Goal: Task Accomplishment & Management: Use online tool/utility

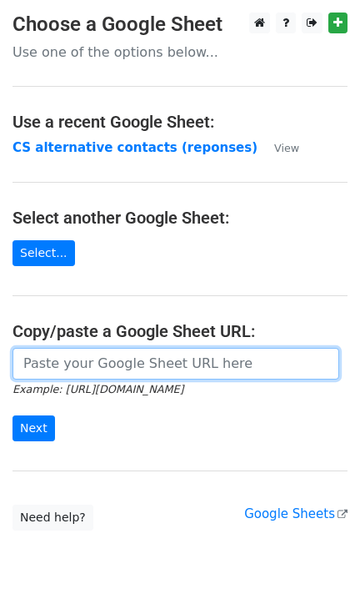
click at [152, 360] on input "url" at bounding box center [176, 364] width 327 height 32
paste input "https://docs.google.com/spreadsheets/d/1qQHD5SoE2zCQxW73jNxLPRujqbOdsJS1upL9tDW…"
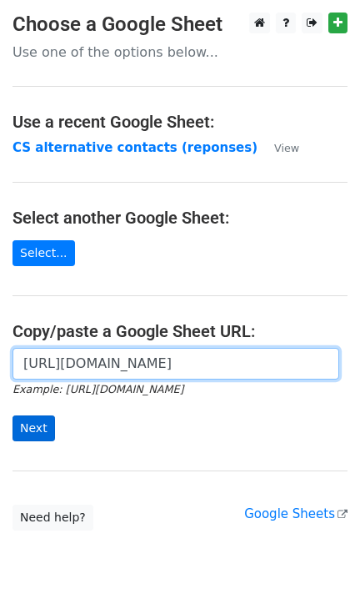
type input "https://docs.google.com/spreadsheets/d/1qQHD5SoE2zCQxW73jNxLPRujqbOdsJS1upL9tDW…"
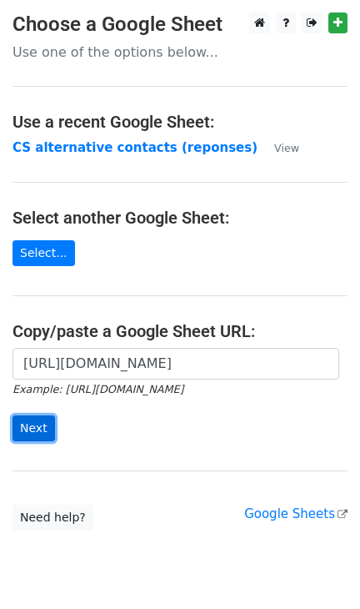
scroll to position [0, 0]
click at [22, 435] on input "Next" at bounding box center [34, 429] width 43 height 26
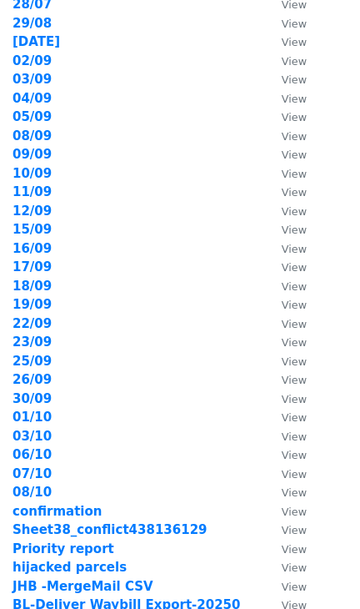
scroll to position [252, 0]
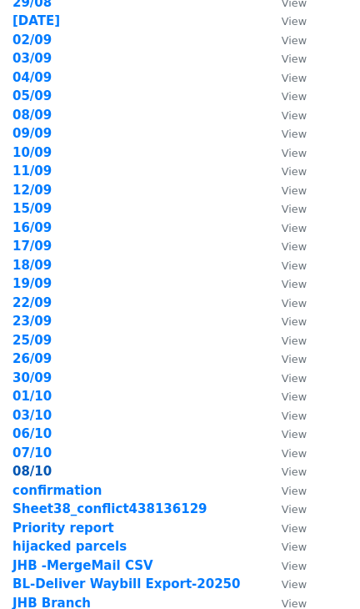
click at [40, 464] on strong "08/10" at bounding box center [32, 471] width 39 height 15
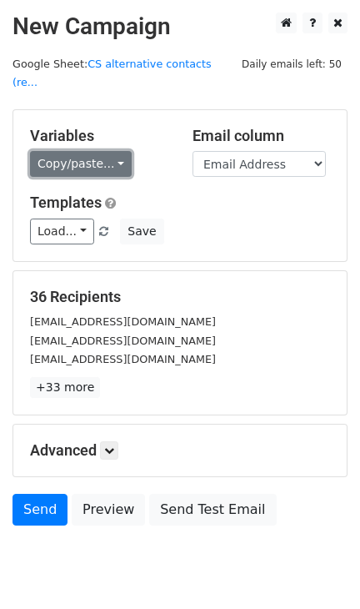
click at [93, 151] on link "Copy/paste..." at bounding box center [81, 164] width 102 height 26
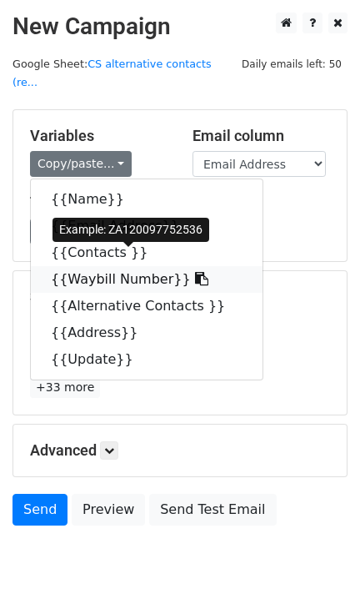
click at [94, 266] on link "{{Waybill Number}}" at bounding box center [147, 279] width 232 height 27
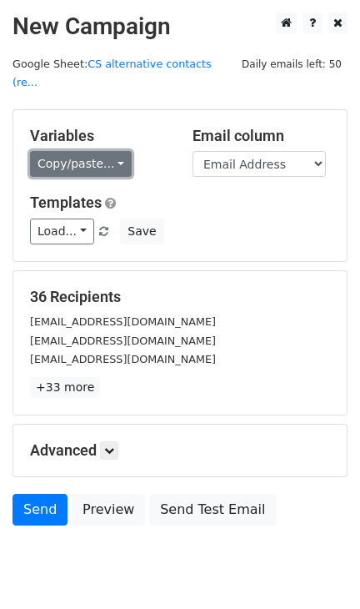
click at [108, 151] on link "Copy/paste..." at bounding box center [81, 164] width 102 height 26
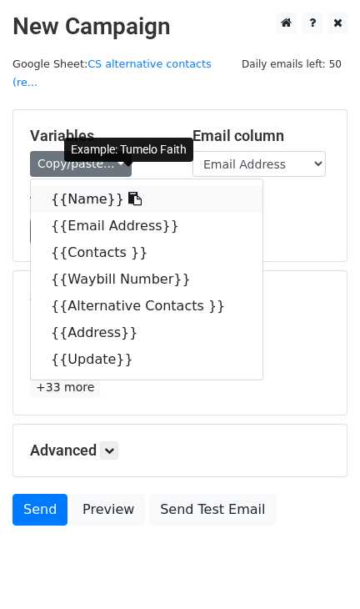
click at [84, 186] on link "{{Name}}" at bounding box center [147, 199] width 232 height 27
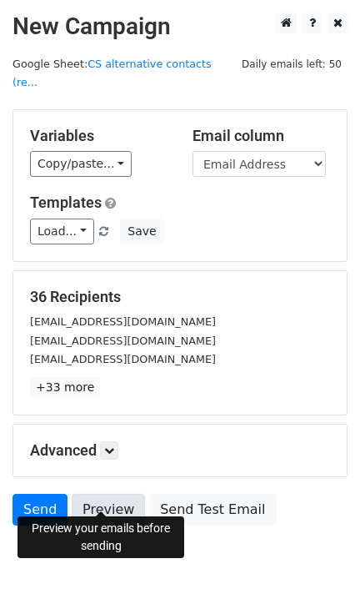
click at [102, 502] on link "Preview" at bounding box center [108, 510] width 73 height 32
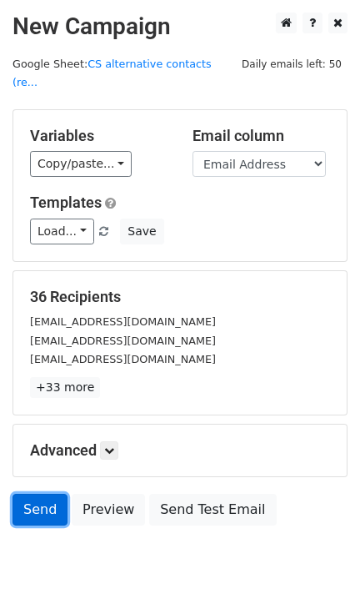
click at [45, 494] on link "Send" at bounding box center [40, 510] width 55 height 32
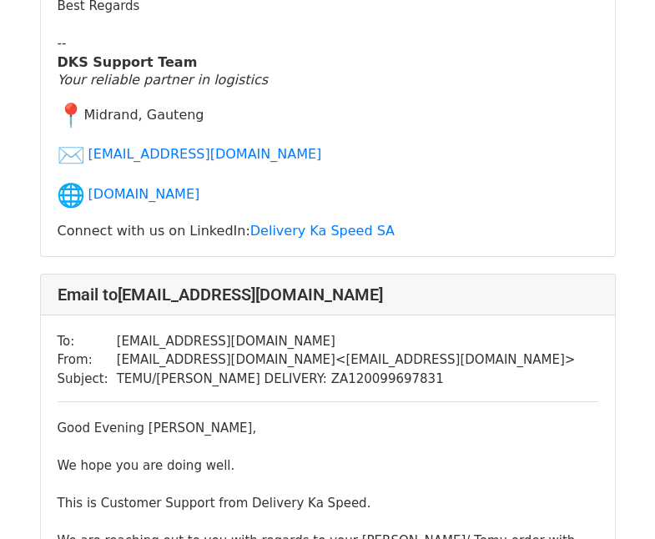
scroll to position [1867, 0]
